Goal: Find contact information: Find contact information

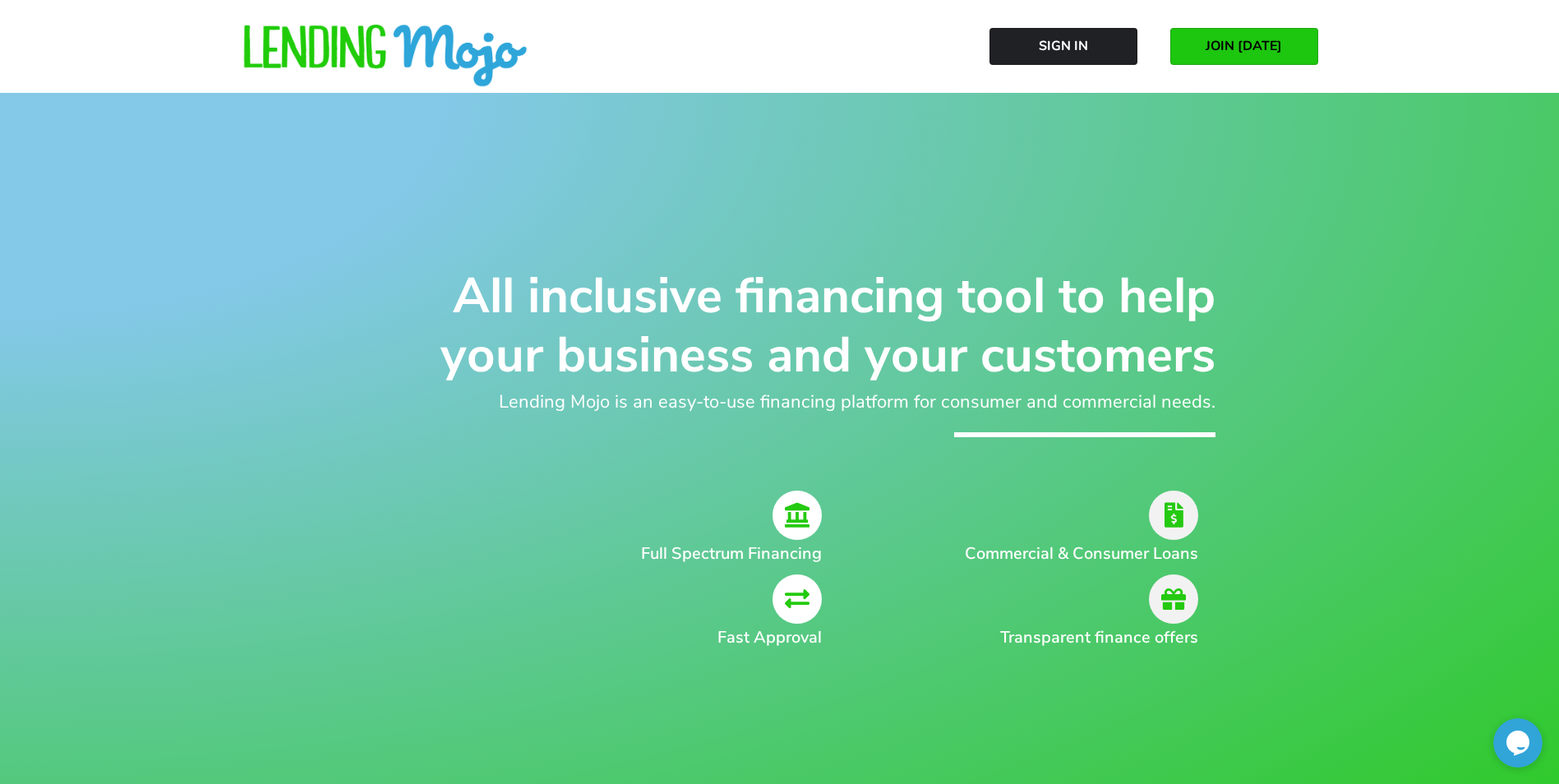
click at [1169, 501] on icon at bounding box center [1174, 515] width 50 height 50
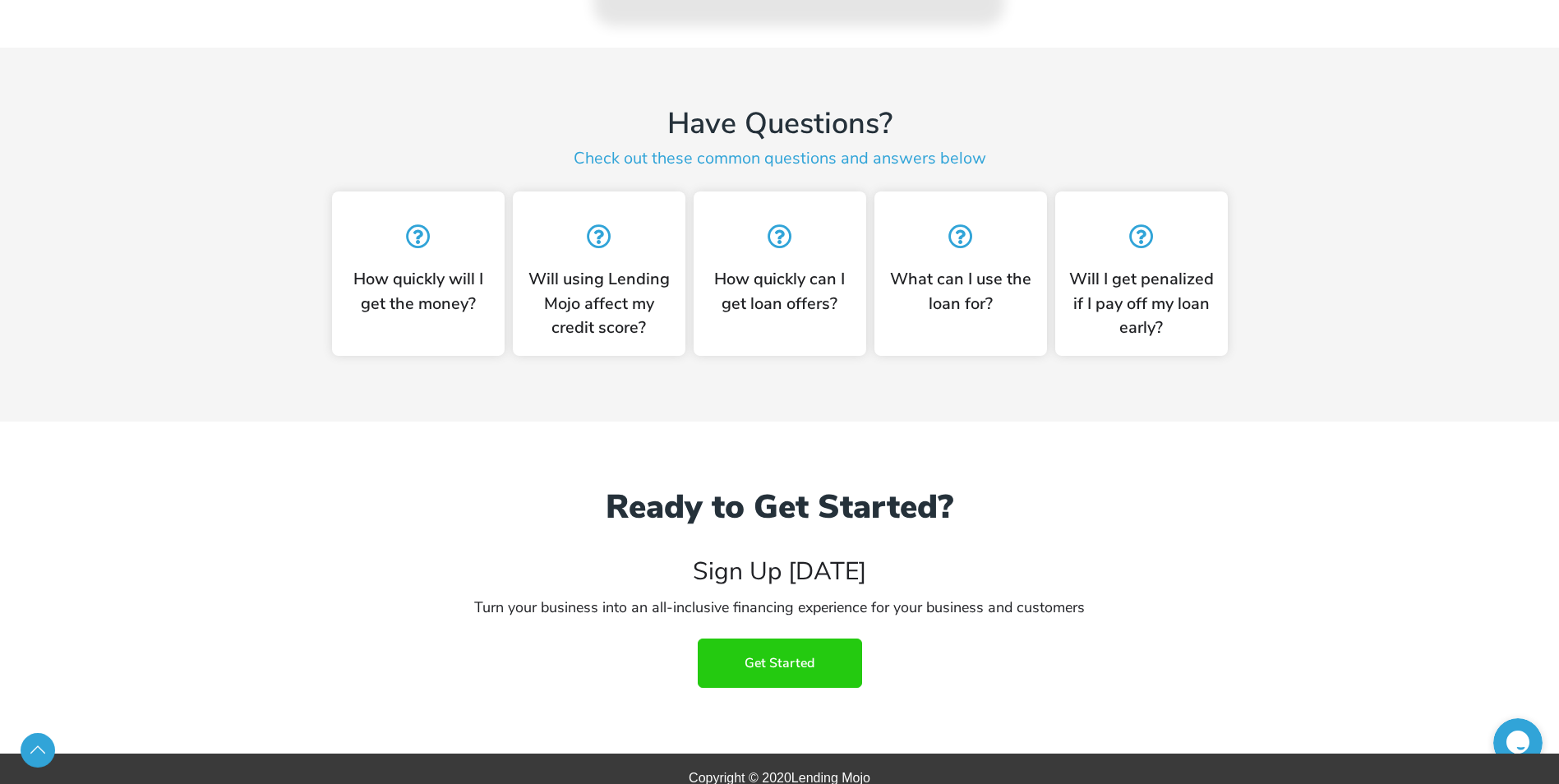
scroll to position [4087, 0]
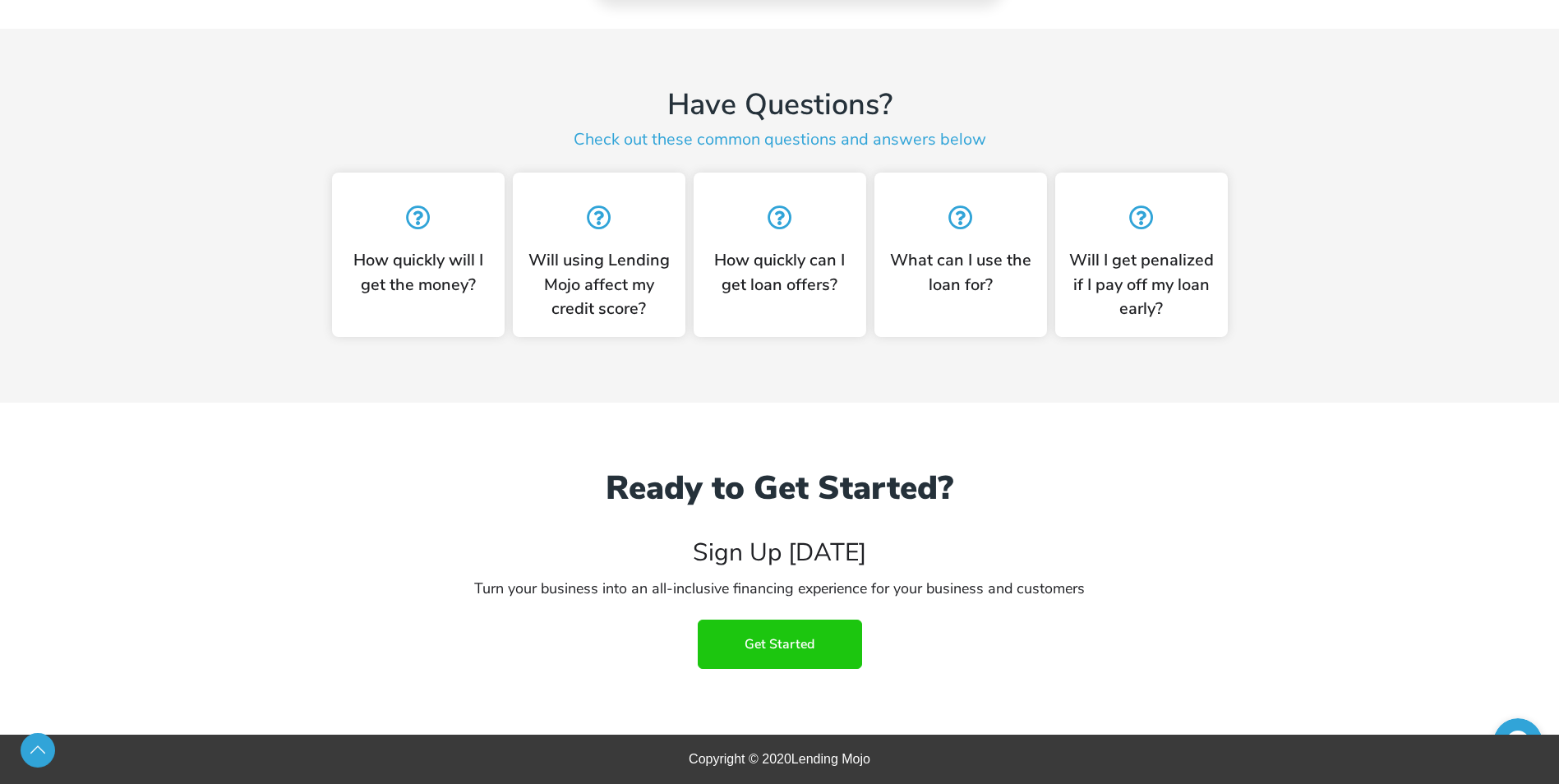
click at [764, 630] on link "Get Started" at bounding box center [779, 644] width 164 height 50
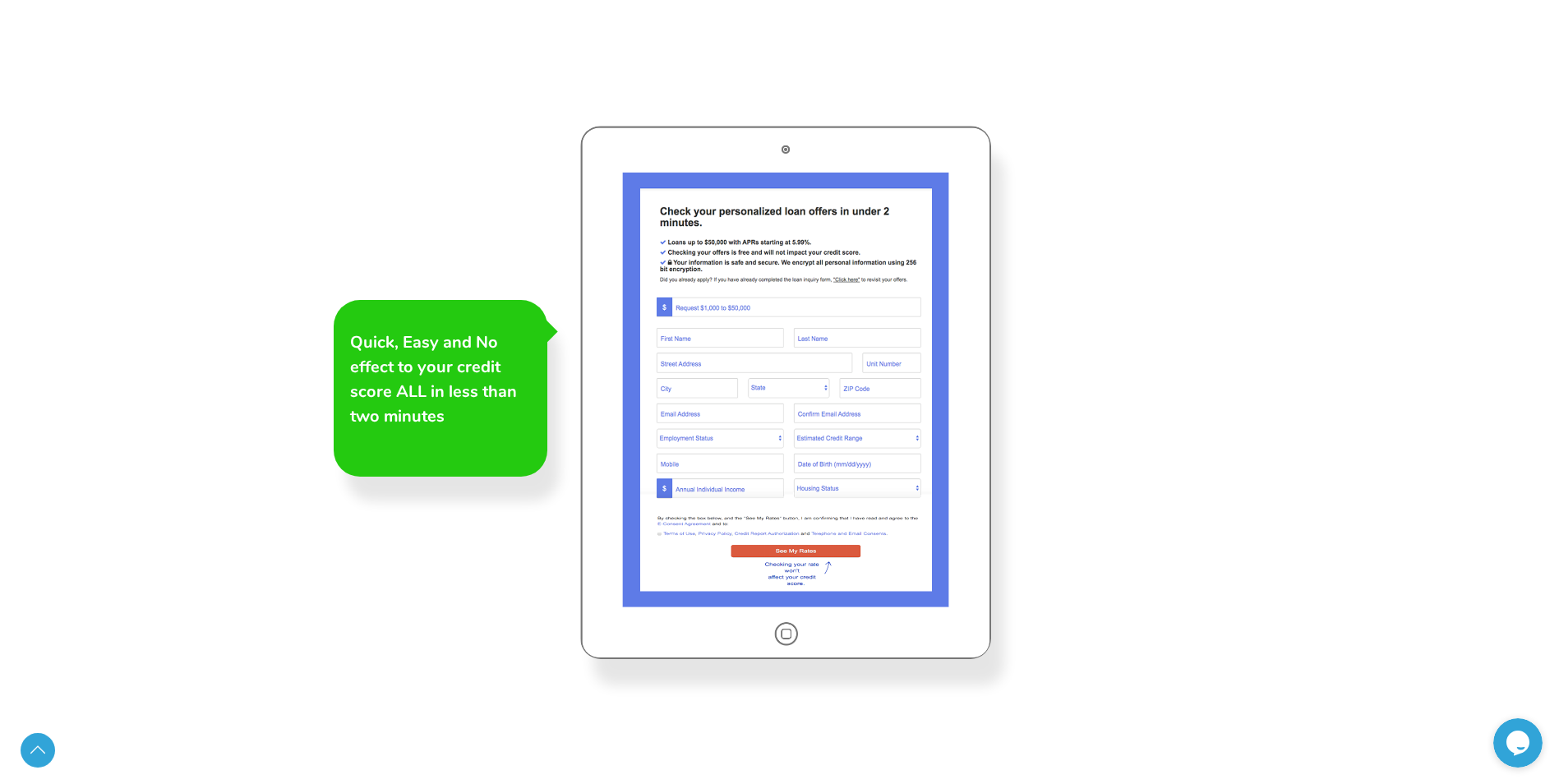
scroll to position [2362, 0]
click at [717, 335] on div at bounding box center [786, 392] width 411 height 533
click at [1150, 357] on h3 "If you qualify you get to see potential offers from our lenders and choose whic…" at bounding box center [1118, 390] width 181 height 148
click at [880, 134] on div at bounding box center [786, 392] width 411 height 533
click at [782, 623] on div at bounding box center [786, 392] width 411 height 533
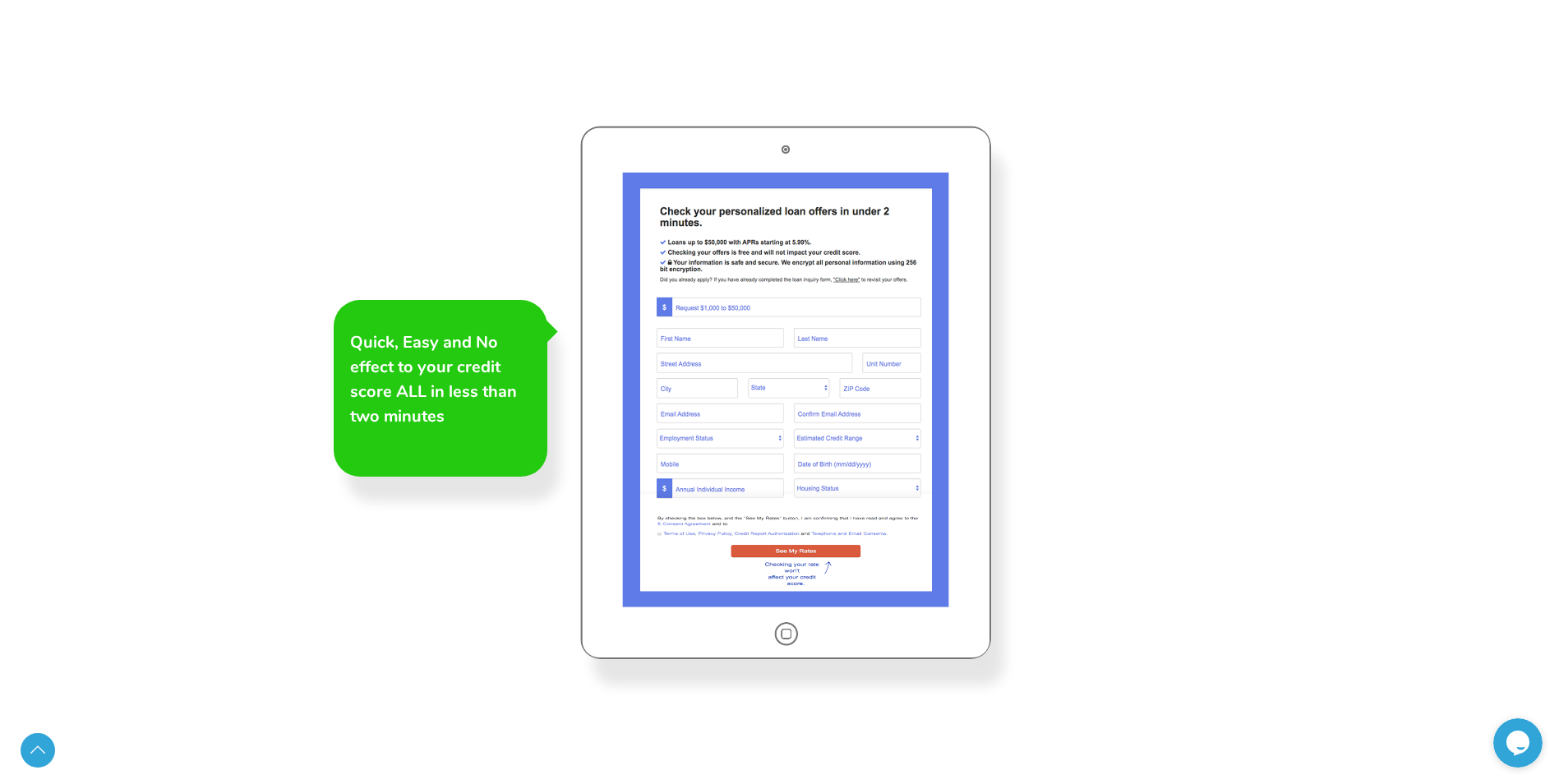
click at [786, 622] on div at bounding box center [786, 392] width 411 height 533
click at [815, 535] on div at bounding box center [786, 392] width 411 height 533
drag, startPoint x: 797, startPoint y: 461, endPoint x: 819, endPoint y: 442, distance: 29.1
click at [814, 446] on div at bounding box center [786, 392] width 411 height 533
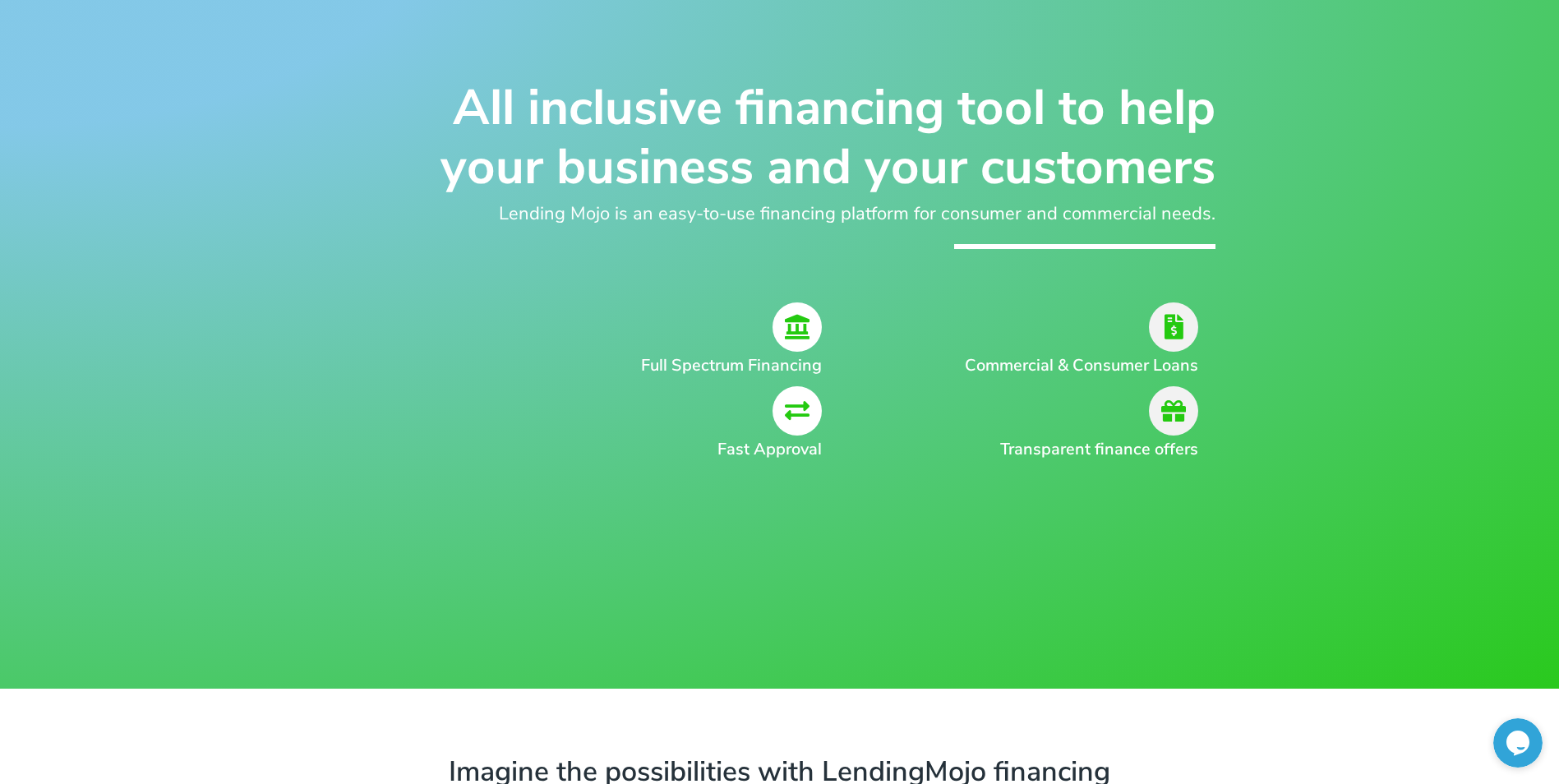
scroll to position [0, 0]
